Goal: Task Accomplishment & Management: Use online tool/utility

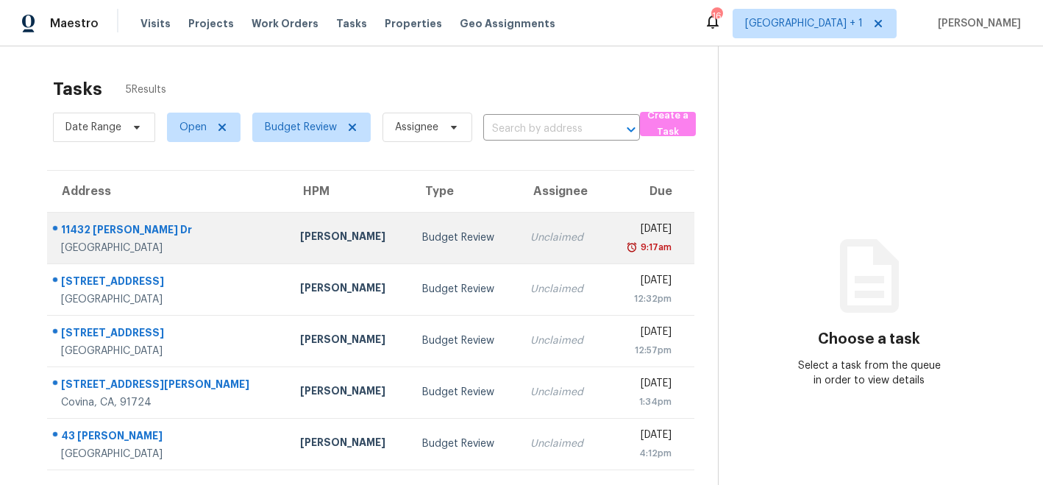
scroll to position [46, 0]
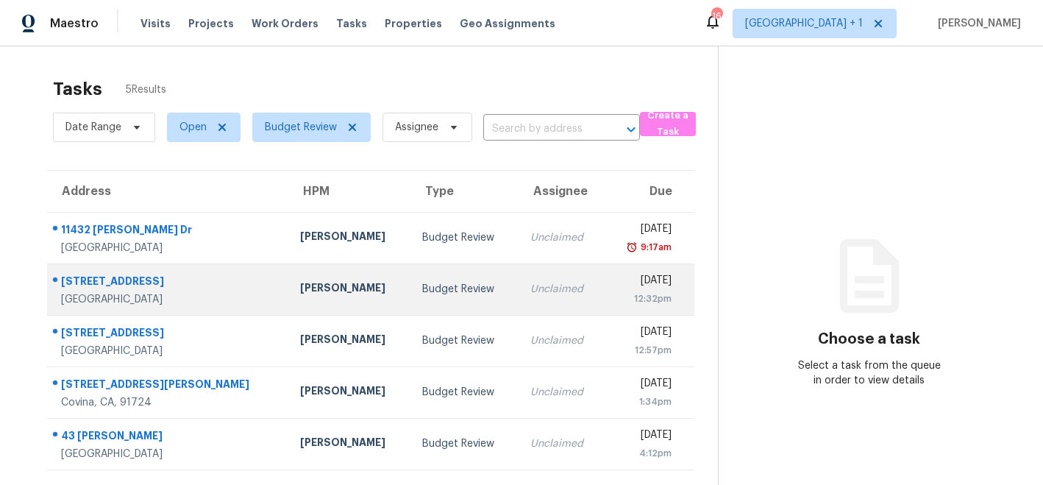
scroll to position [46, 0]
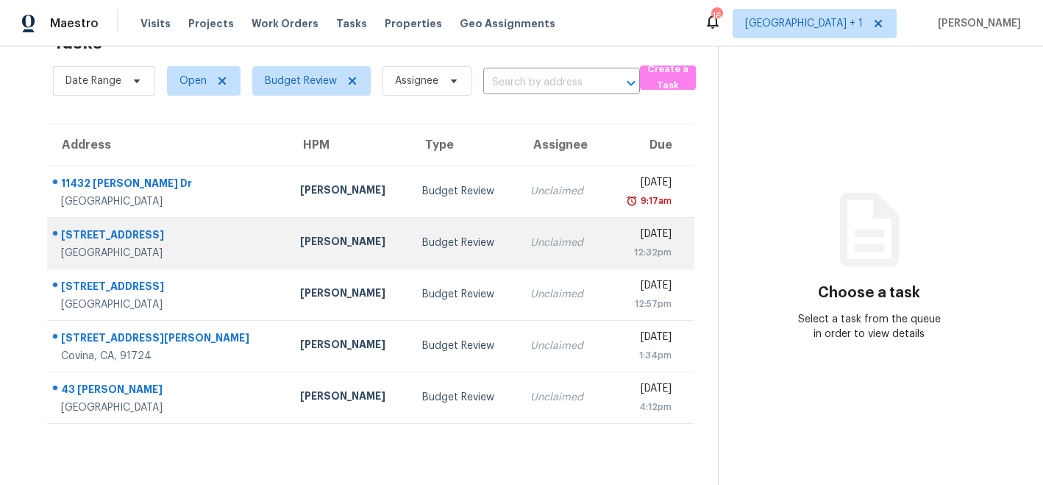
click at [300, 237] on div "[PERSON_NAME]" at bounding box center [349, 243] width 99 height 18
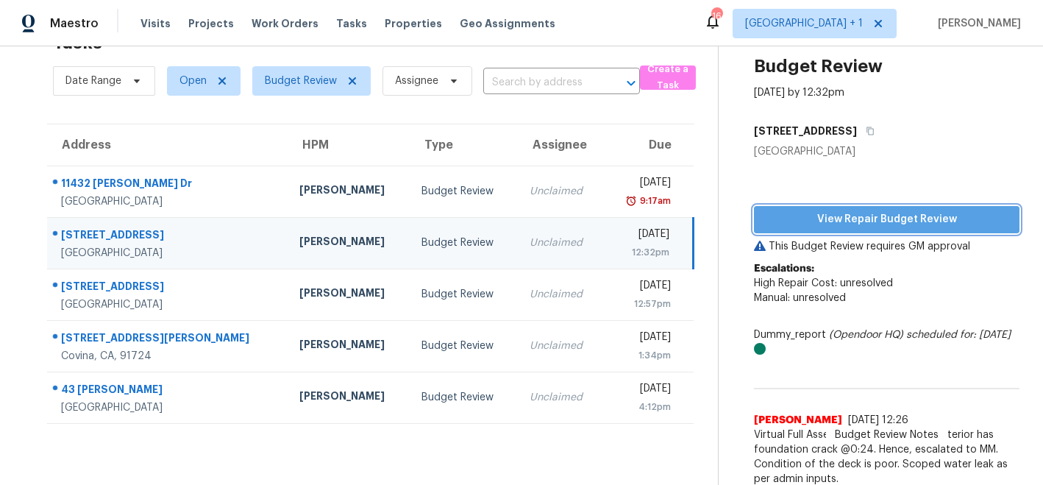
click at [836, 218] on span "View Repair Budget Review" at bounding box center [886, 219] width 242 height 18
